Goal: Information Seeking & Learning: Learn about a topic

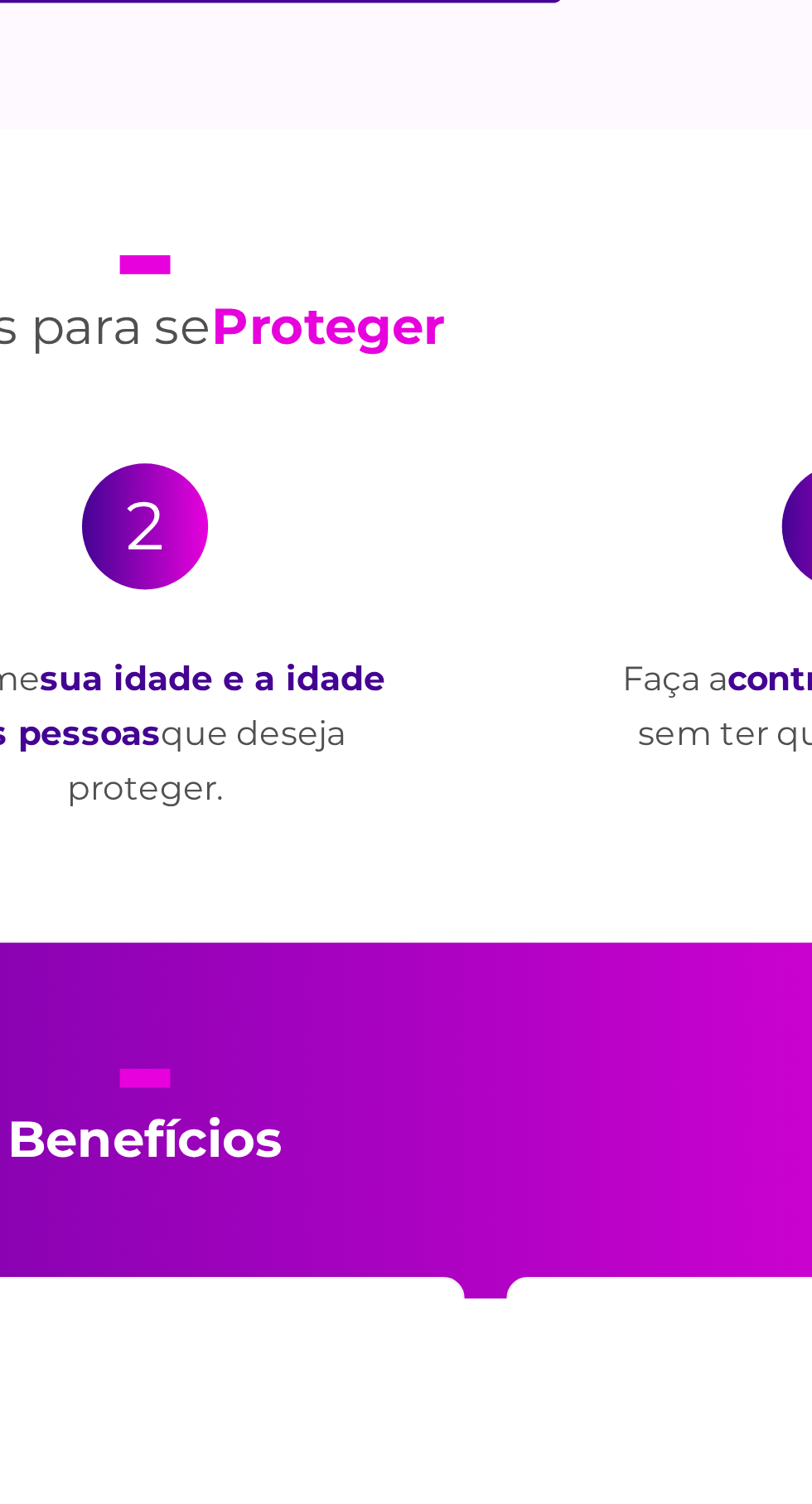
scroll to position [2144, 0]
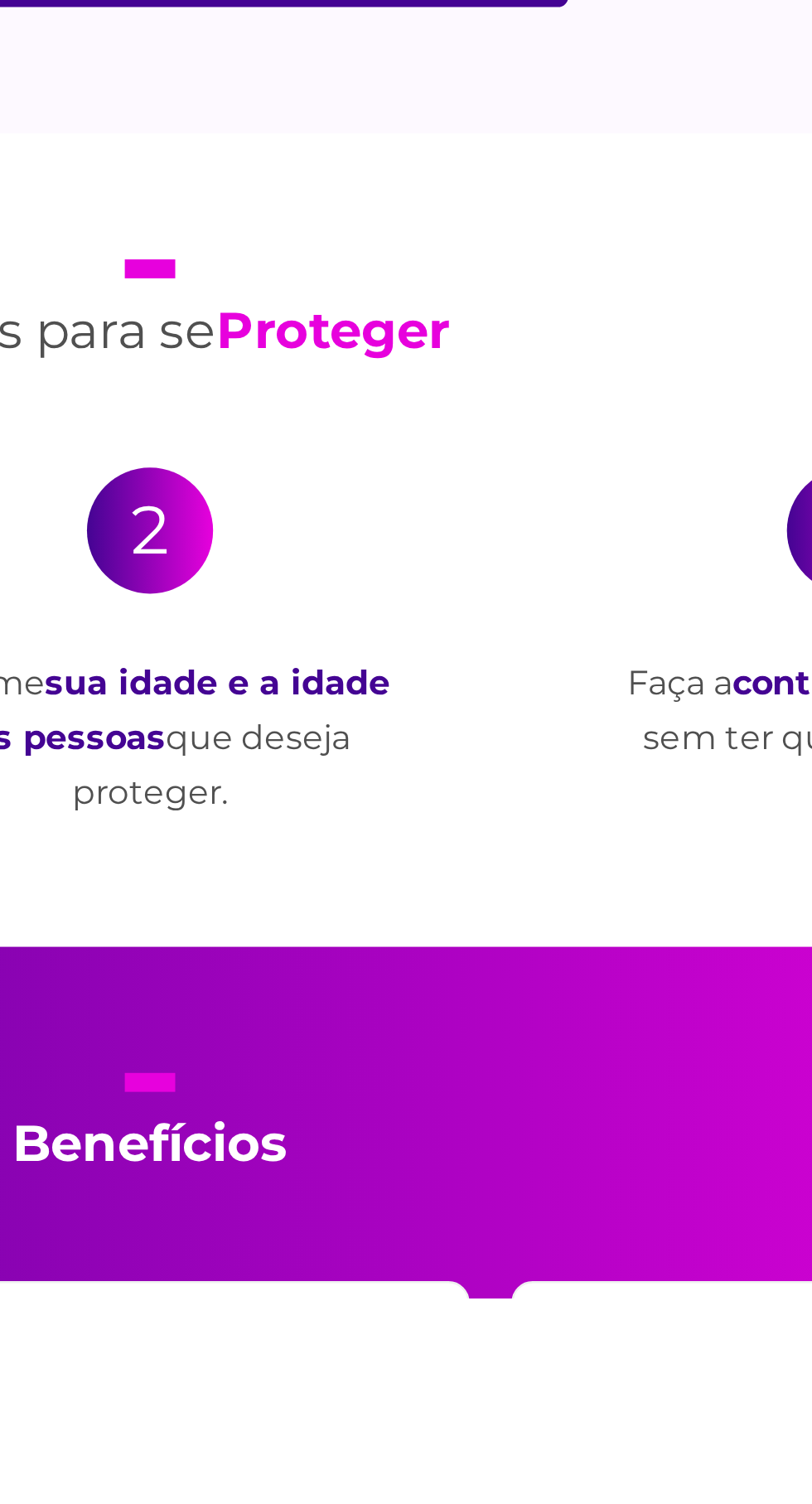
click at [435, 1045] on div "Sem PlanoPax x Com PlanoPax: qual a diferença? sem PlanoPax Precisa desembolsar…" at bounding box center [406, 470] width 812 height 1149
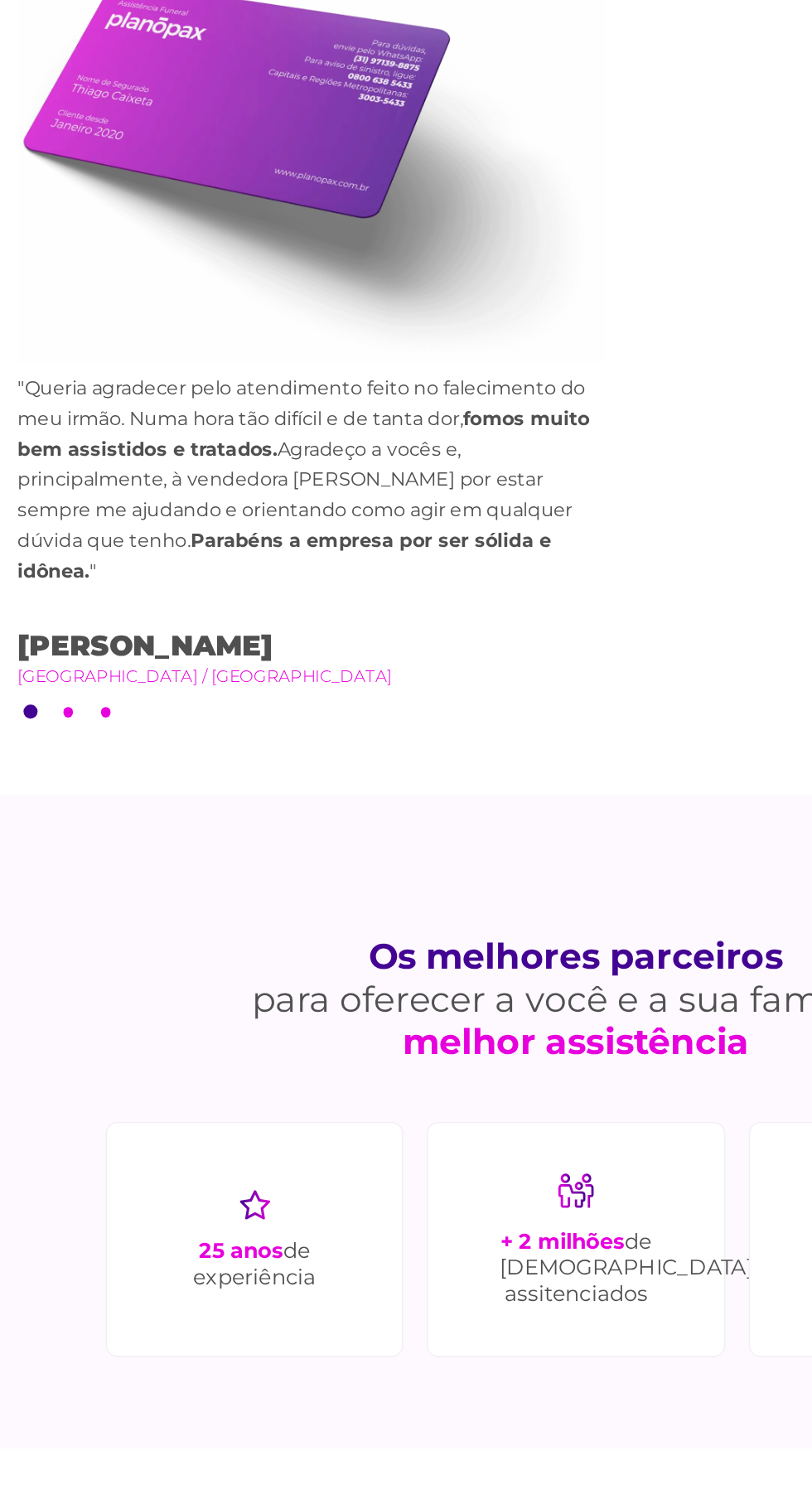
scroll to position [4098, 0]
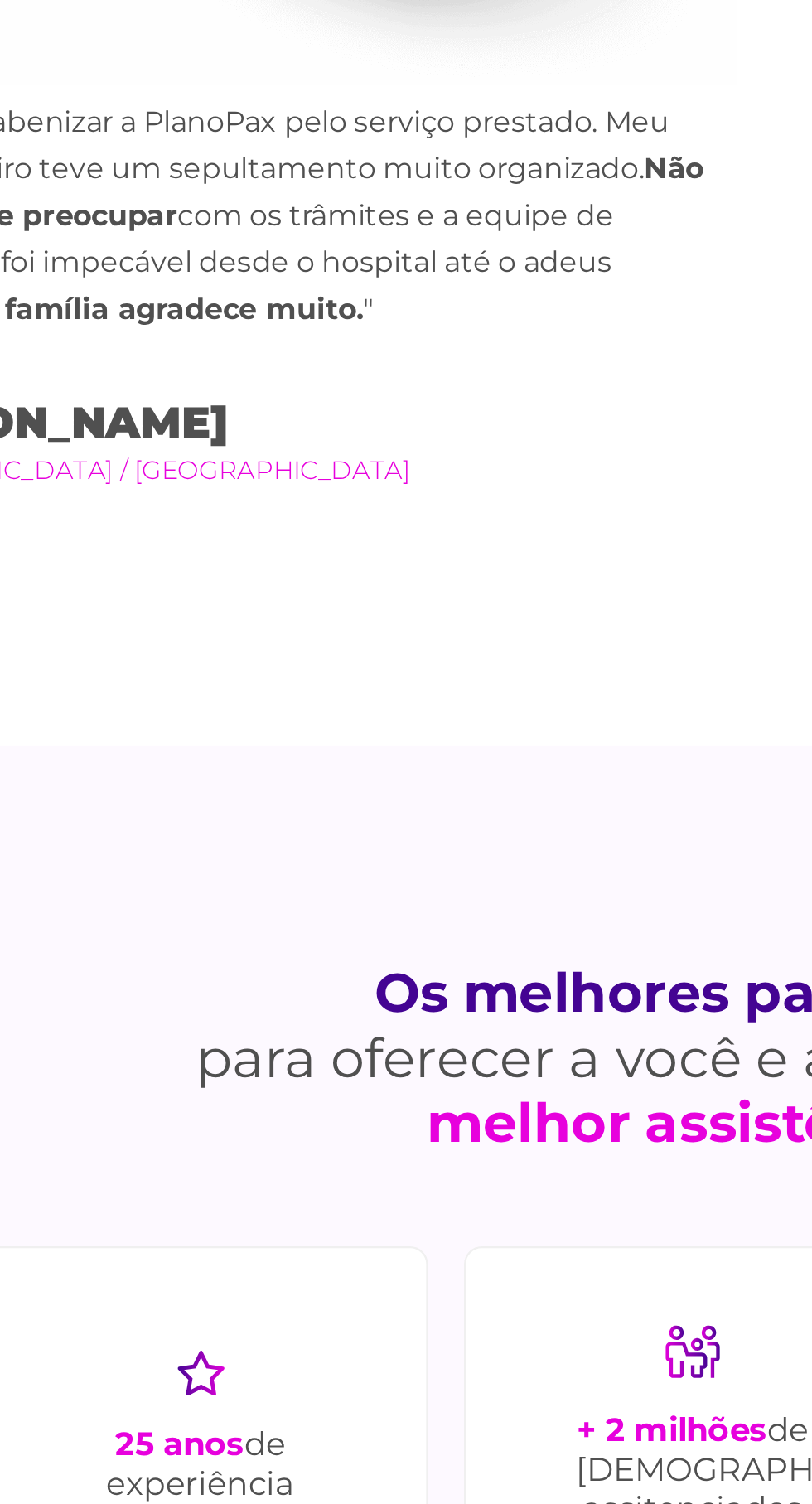
click at [179, 926] on small "[GEOGRAPHIC_DATA] / [GEOGRAPHIC_DATA]" at bounding box center [220, 917] width 414 height 18
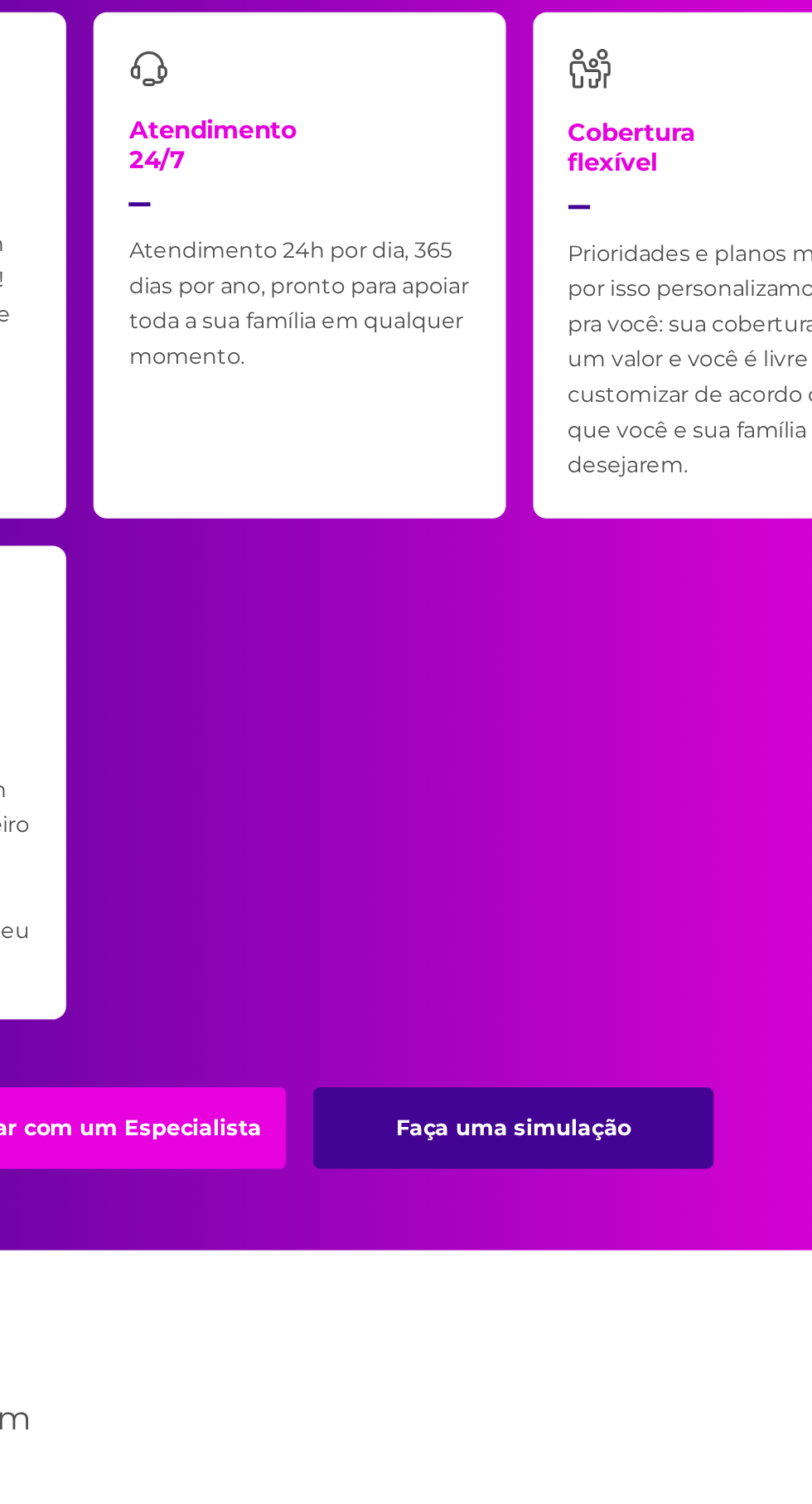
scroll to position [3634, 0]
